Goal: Information Seeking & Learning: Understand process/instructions

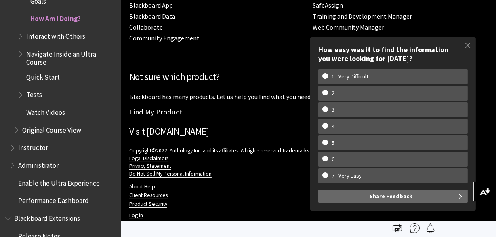
scroll to position [6189, 0]
click at [59, 32] on span "Interact with Others" at bounding box center [55, 34] width 59 height 11
